Goal: Find contact information: Find contact information

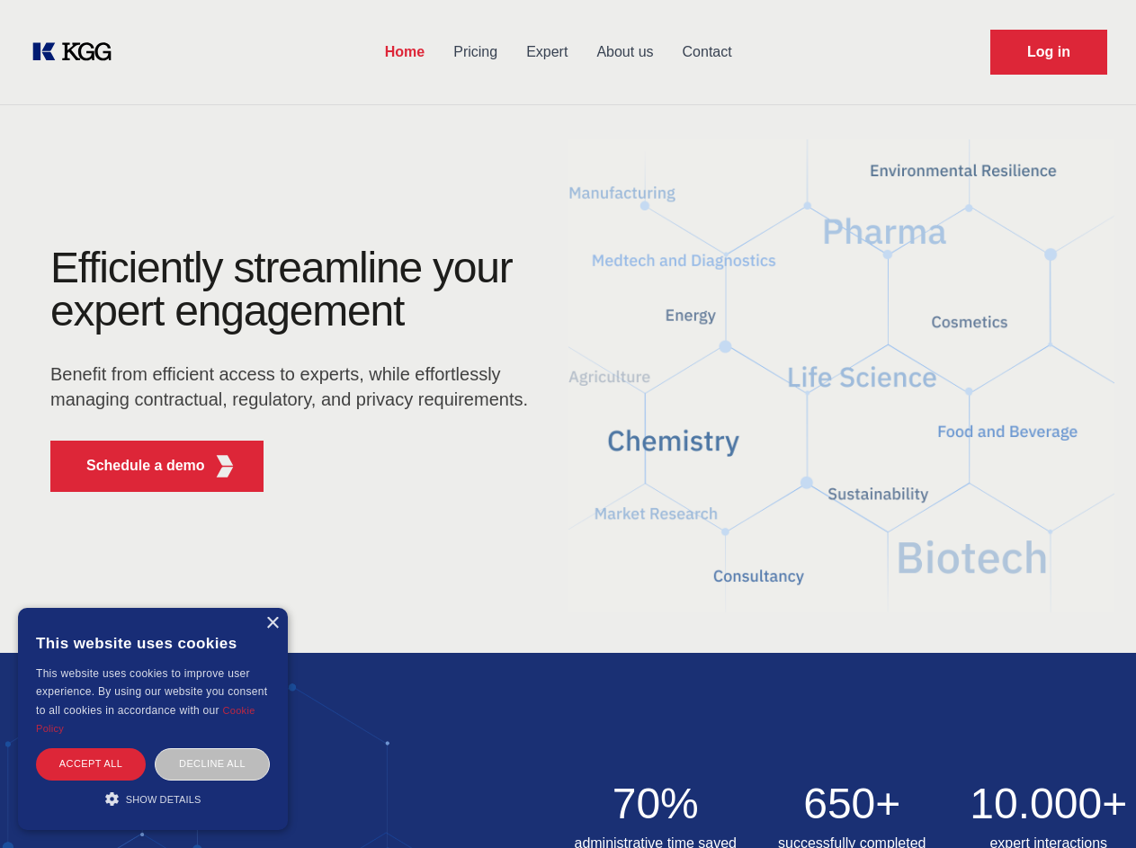
click at [568, 424] on div "Efficiently streamline your expert engagement Benefit from efficient access to …" at bounding box center [295, 377] width 547 height 260
click at [135, 466] on p "Schedule a demo" at bounding box center [145, 466] width 119 height 22
click at [272, 624] on div "× This website uses cookies This website uses cookies to improve user experienc…" at bounding box center [153, 719] width 270 height 222
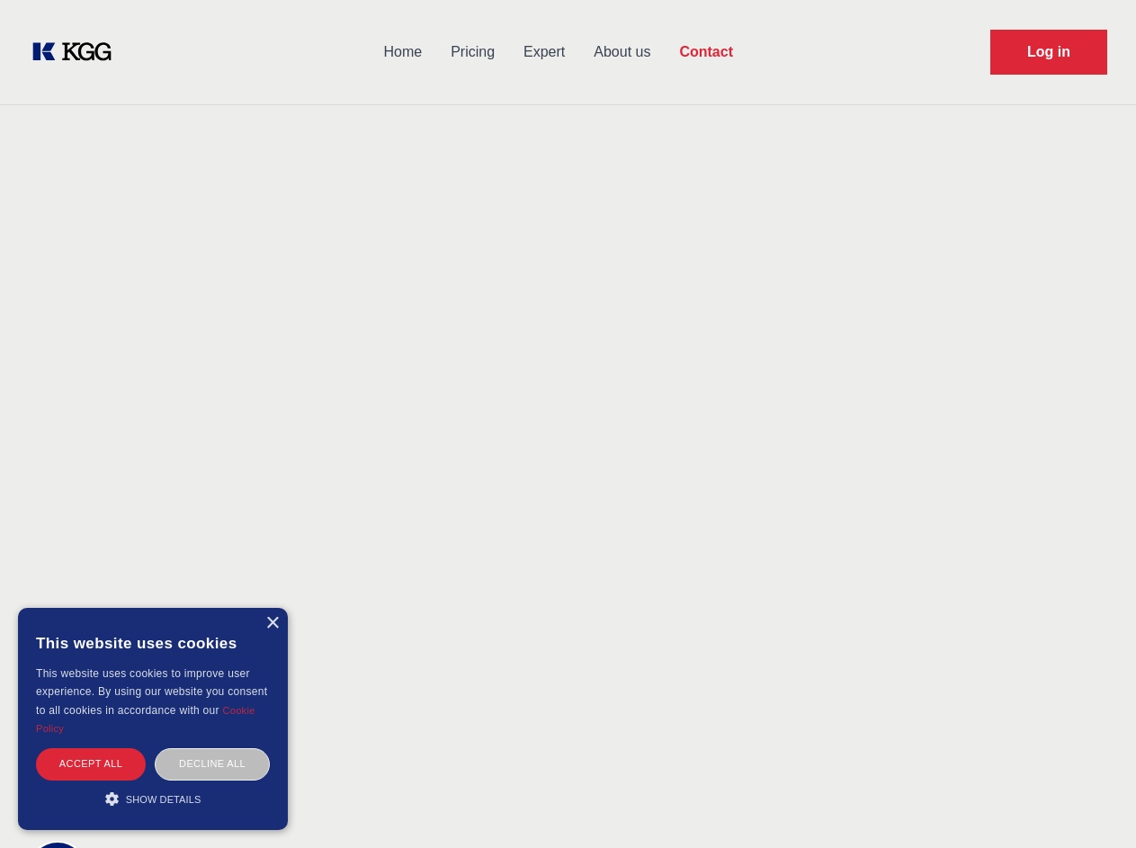
click at [91, 764] on div "Accept all" at bounding box center [91, 764] width 110 height 31
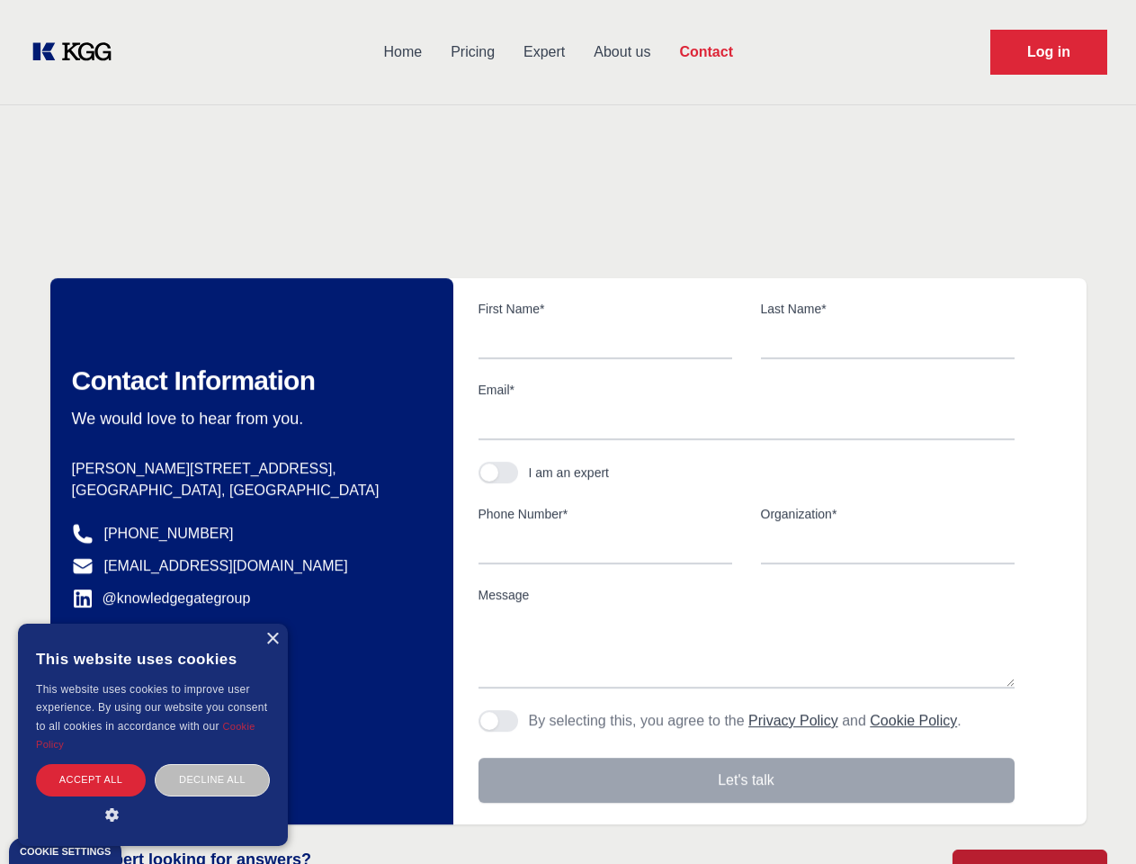
click at [212, 764] on div "Contact Information We would love to hear from you. Postal address [PERSON_NAME…" at bounding box center [251, 551] width 403 height 546
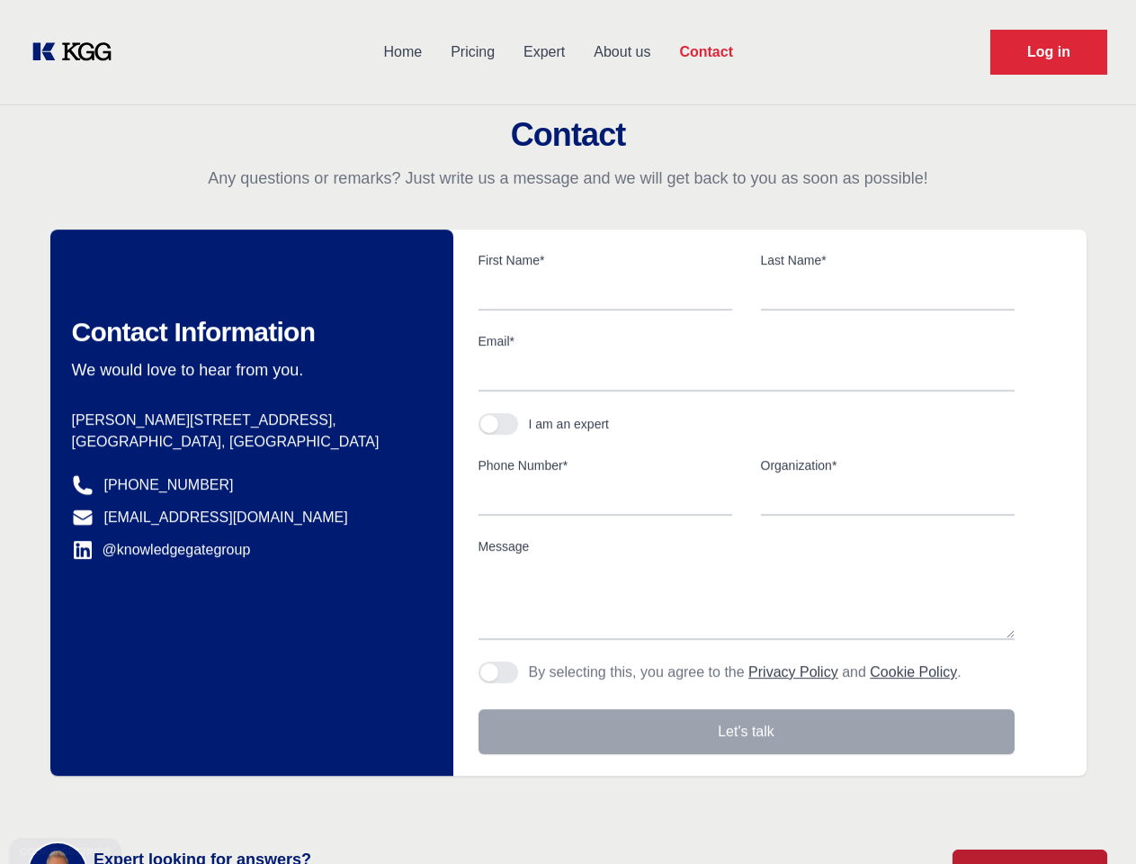
click at [153, 799] on main "Contact Any questions or remarks? Just write us a message and we will get back …" at bounding box center [568, 468] width 1136 height 937
